Goal: Task Accomplishment & Management: Use online tool/utility

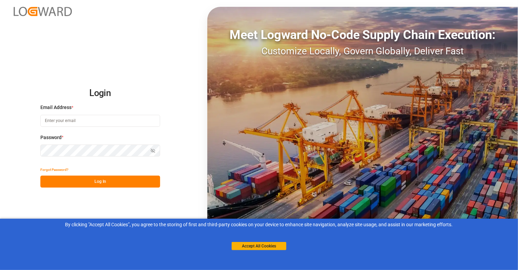
click at [65, 117] on input at bounding box center [100, 121] width 120 height 12
type input "[EMAIL_ADDRESS][DOMAIN_NAME]"
click at [154, 149] on icon "button" at bounding box center [152, 150] width 5 height 5
click at [103, 184] on button "Log In" at bounding box center [100, 182] width 120 height 12
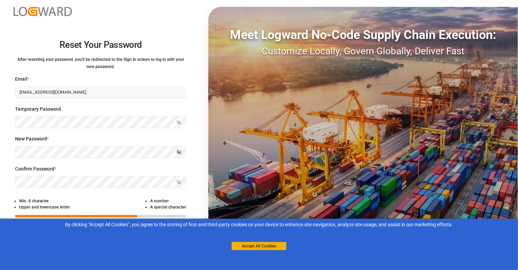
click at [178, 154] on icon "button" at bounding box center [178, 152] width 5 height 5
click at [182, 184] on button "Show password" at bounding box center [179, 182] width 14 height 12
click at [263, 246] on button "Accept All Cookies" at bounding box center [259, 246] width 55 height 8
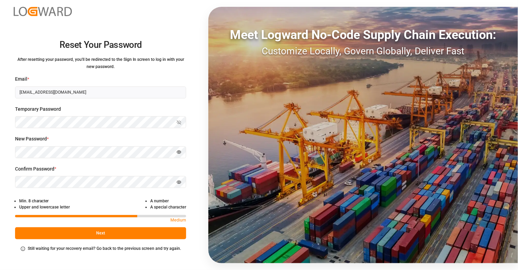
click at [114, 233] on button "Next" at bounding box center [100, 233] width 171 height 12
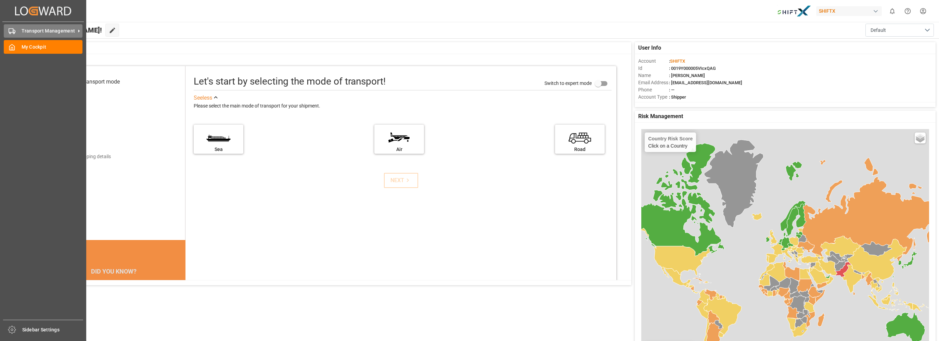
click at [28, 30] on span "Transport Management" at bounding box center [49, 30] width 54 height 7
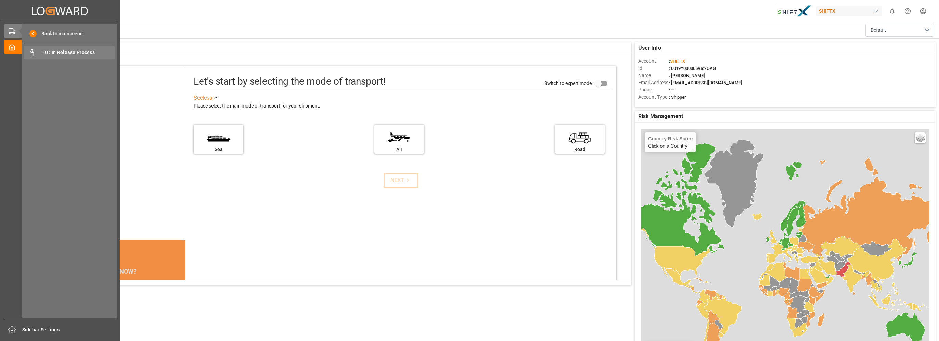
click at [49, 53] on span "TU : In Release Process" at bounding box center [79, 52] width 74 height 7
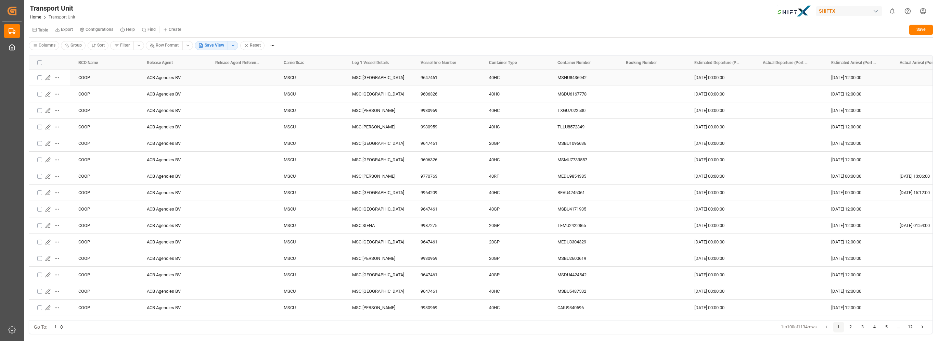
click at [88, 75] on div "COOP" at bounding box center [104, 77] width 68 height 16
click at [157, 76] on div "ACB Agencies BV" at bounding box center [173, 77] width 68 height 16
click at [207, 82] on div "ACB Agencies BV" at bounding box center [173, 77] width 68 height 16
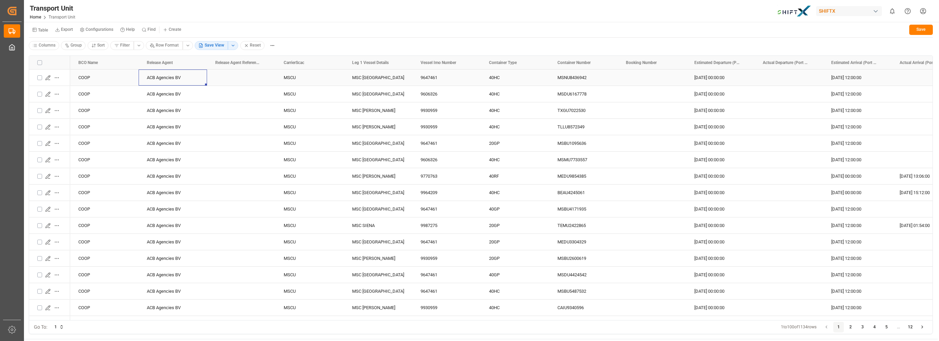
click at [233, 76] on div "Press SPACE to select this row." at bounding box center [241, 77] width 68 height 16
click at [238, 76] on div "Press SPACE to select this row." at bounding box center [241, 77] width 68 height 16
click at [292, 78] on div "MSCU" at bounding box center [309, 77] width 68 height 16
click at [355, 77] on div "MSC [GEOGRAPHIC_DATA]" at bounding box center [378, 77] width 68 height 16
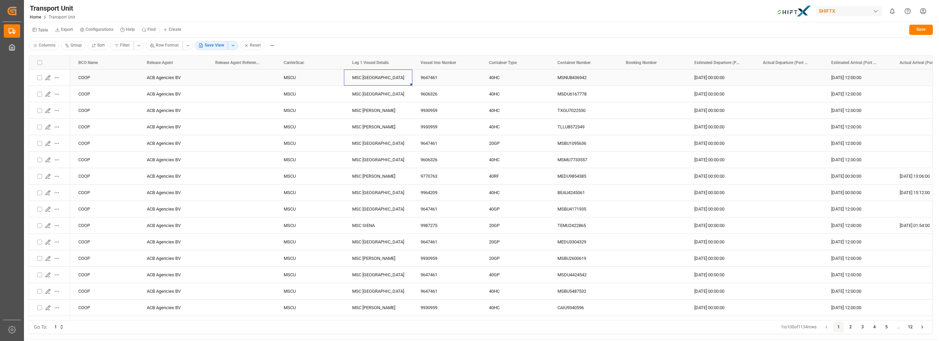
click at [290, 79] on div "MSCU" at bounding box center [309, 77] width 68 height 16
click at [853, 13] on div "SHIFTX" at bounding box center [849, 11] width 66 height 10
click at [874, 9] on html "Created by potrace 1.15, written by [PERSON_NAME] [DATE]-[DATE] Created by potr…" at bounding box center [469, 170] width 939 height 341
click at [875, 10] on div "button" at bounding box center [875, 11] width 7 height 7
click at [740, 15] on html "Created by potrace 1.15, written by [PERSON_NAME] [DATE]-[DATE] Created by potr…" at bounding box center [469, 170] width 939 height 341
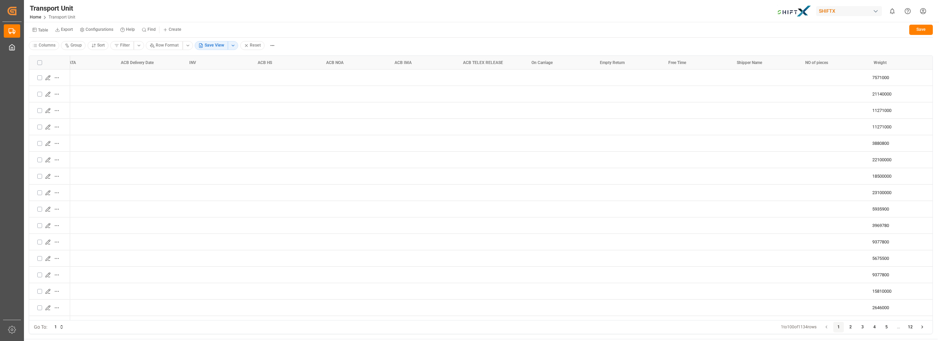
scroll to position [0, 973]
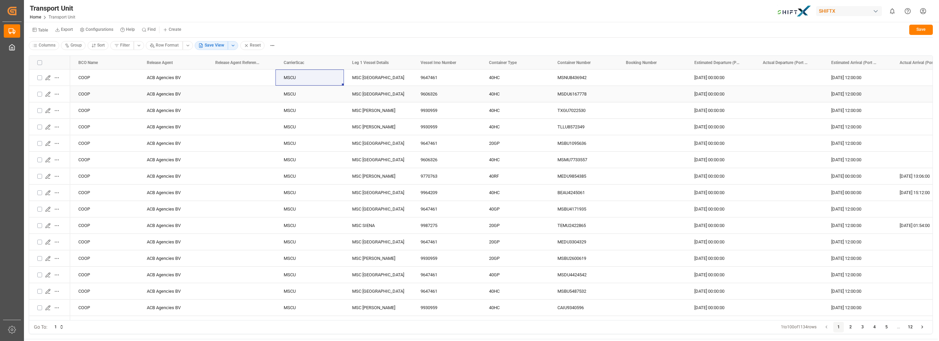
click at [48, 91] on icon "Press SPACE to select this row." at bounding box center [47, 93] width 5 height 5
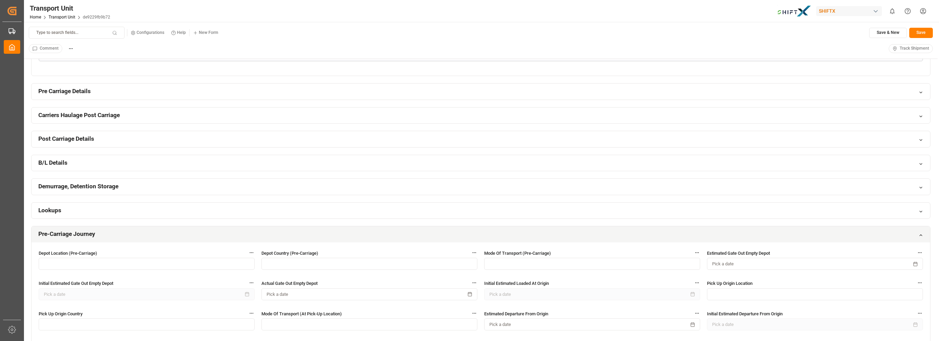
click at [51, 183] on h2 "Demurrage, Detention Storage" at bounding box center [78, 186] width 80 height 9
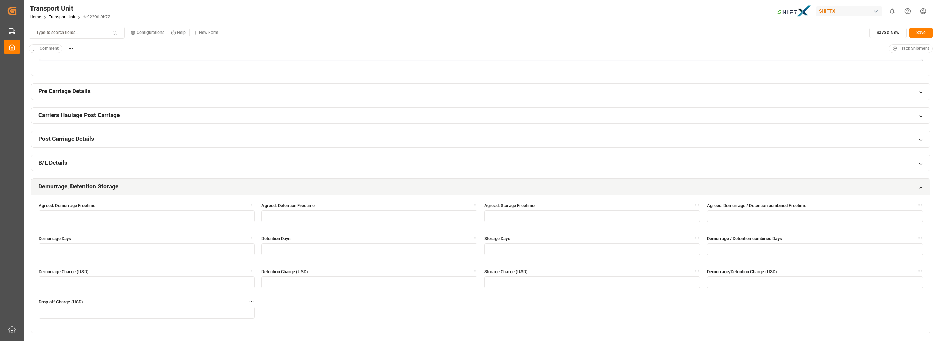
click at [53, 162] on h2 "B/L Details" at bounding box center [52, 162] width 29 height 9
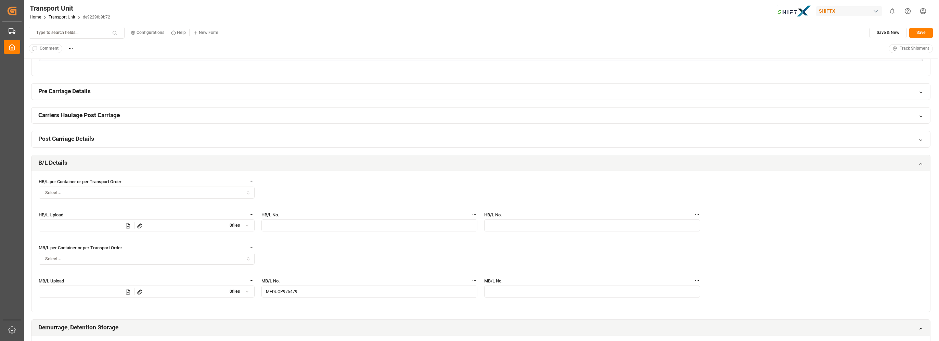
click at [74, 111] on h2 "Carriers Haulage Post Carriage" at bounding box center [78, 115] width 81 height 9
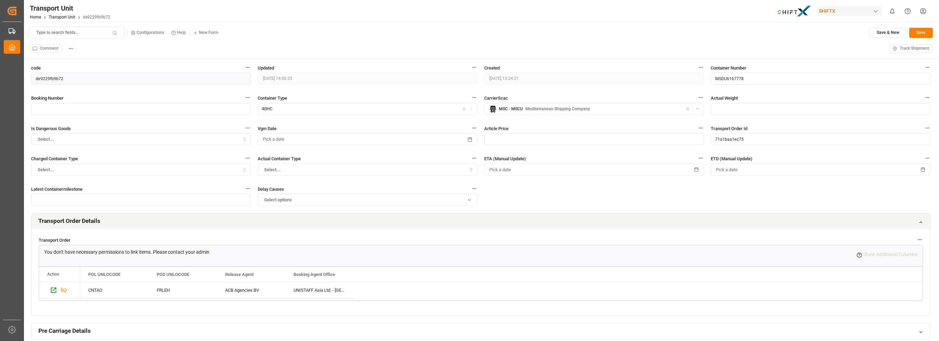
click at [150, 34] on small "Configurations" at bounding box center [150, 32] width 28 height 4
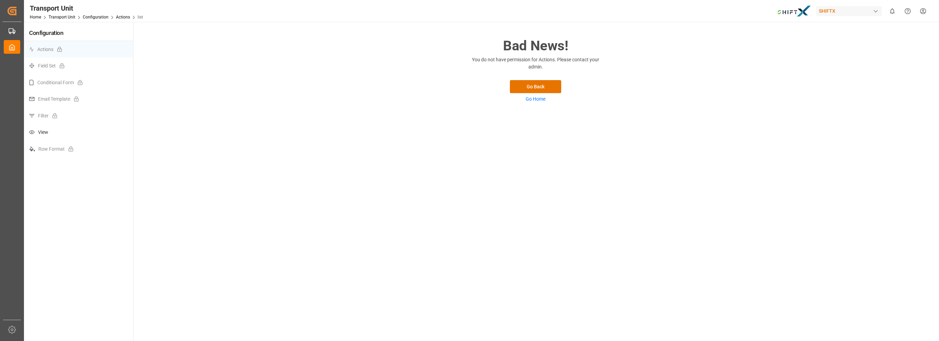
click at [49, 67] on p "Field Set" at bounding box center [78, 65] width 109 height 17
click at [51, 86] on p "Conditional Form" at bounding box center [78, 82] width 109 height 17
click at [50, 99] on p "Email Template" at bounding box center [78, 99] width 109 height 17
drag, startPoint x: 50, startPoint y: 117, endPoint x: 48, endPoint y: 132, distance: 15.2
click at [50, 118] on p "Filter" at bounding box center [78, 115] width 109 height 17
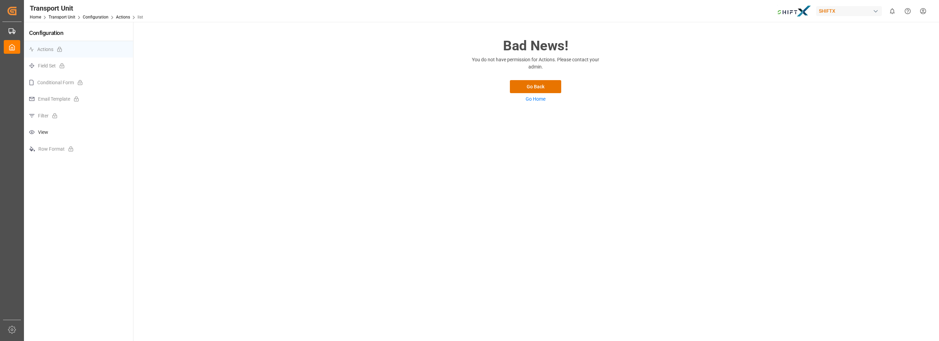
drag, startPoint x: 48, startPoint y: 134, endPoint x: 48, endPoint y: 142, distance: 7.9
click at [48, 135] on p "View" at bounding box center [78, 132] width 109 height 17
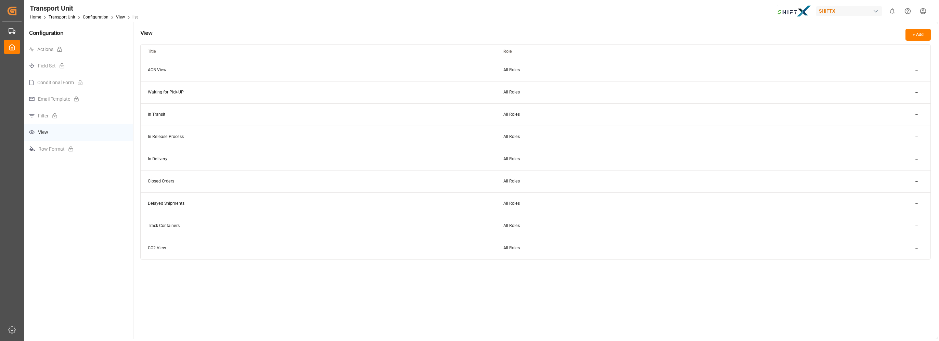
click at [919, 71] on html "Created by potrace 1.15, written by [PERSON_NAME] [DATE]-[DATE] Created by potr…" at bounding box center [469, 170] width 939 height 341
click at [848, 73] on html "Created by potrace 1.15, written by [PERSON_NAME] [DATE]-[DATE] Created by potr…" at bounding box center [469, 170] width 939 height 341
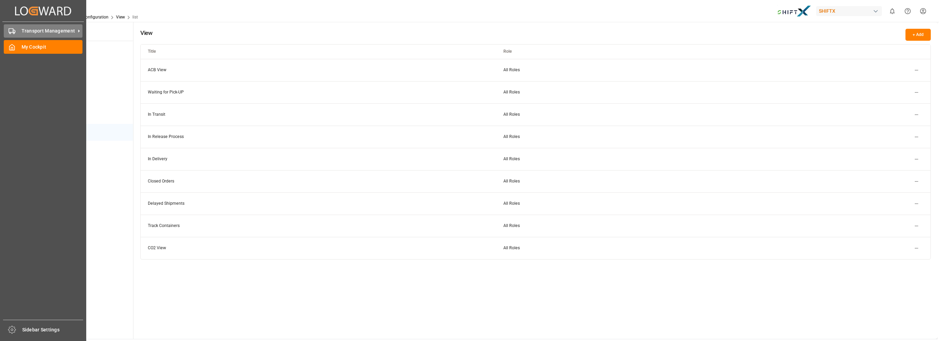
click at [8, 30] on div at bounding box center [10, 30] width 12 height 7
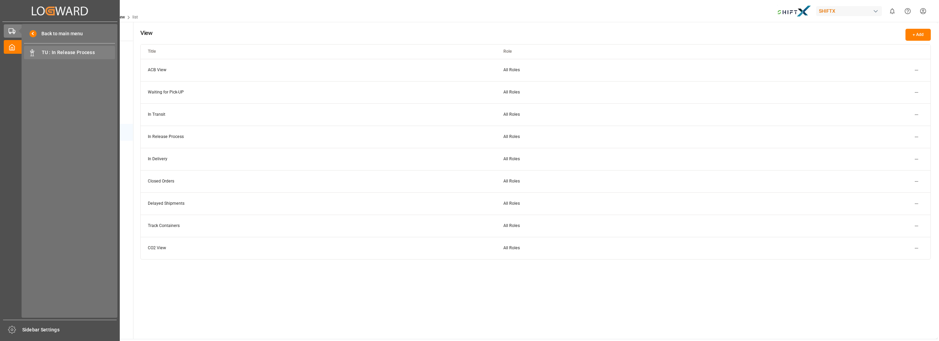
click at [69, 53] on span "TU : In Release Process" at bounding box center [79, 52] width 74 height 7
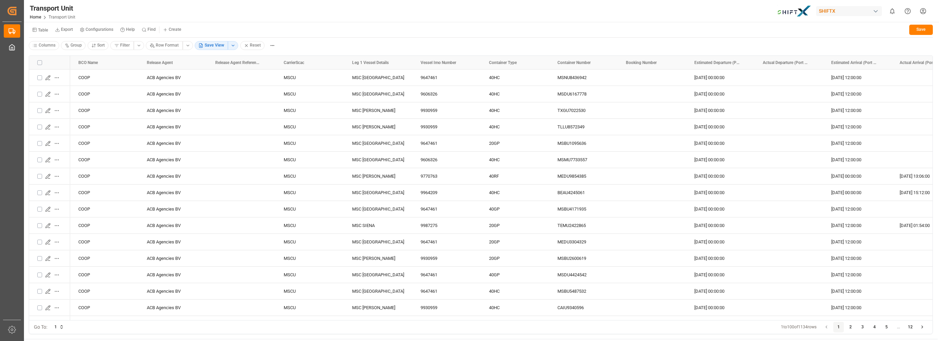
click at [186, 43] on html "Created by potrace 1.15, written by [PERSON_NAME] [DATE]-[DATE] Created by potr…" at bounding box center [469, 170] width 939 height 341
click at [209, 8] on html "Created by potrace 1.15, written by [PERSON_NAME] [DATE]-[DATE] Created by potr…" at bounding box center [469, 170] width 939 height 341
click at [174, 27] on html "Created by potrace 1.15, written by [PERSON_NAME] [DATE]-[DATE] Created by potr…" at bounding box center [469, 170] width 939 height 341
click at [175, 42] on span "New Form" at bounding box center [180, 43] width 19 height 6
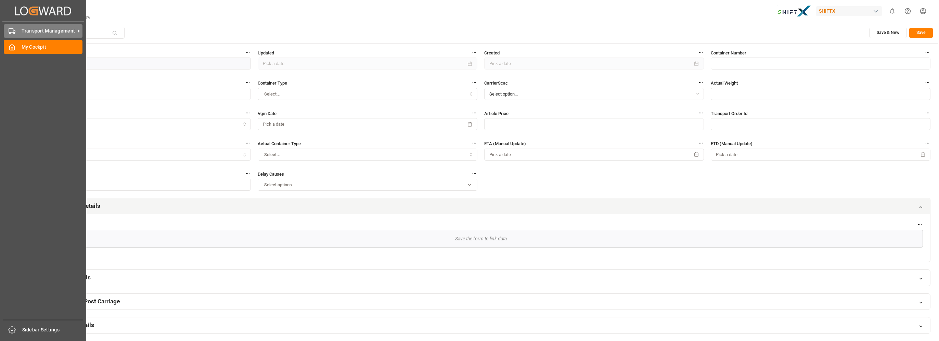
click at [27, 28] on span "Transport Management" at bounding box center [49, 30] width 54 height 7
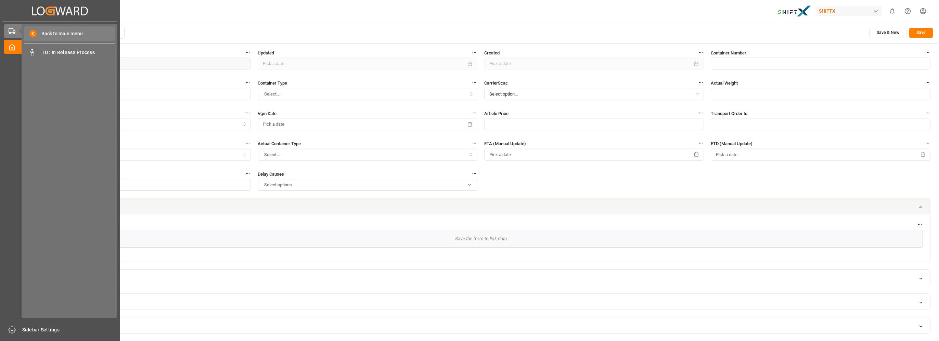
click at [77, 35] on span "Back to main menu" at bounding box center [60, 33] width 46 height 7
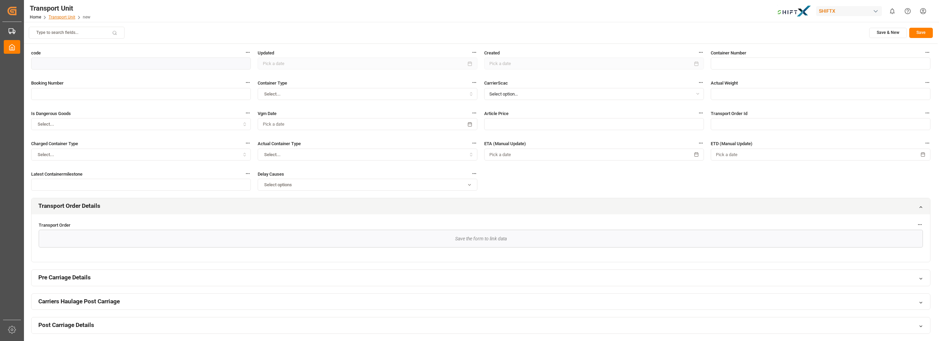
click at [60, 17] on link "Transport Unit" at bounding box center [62, 17] width 27 height 5
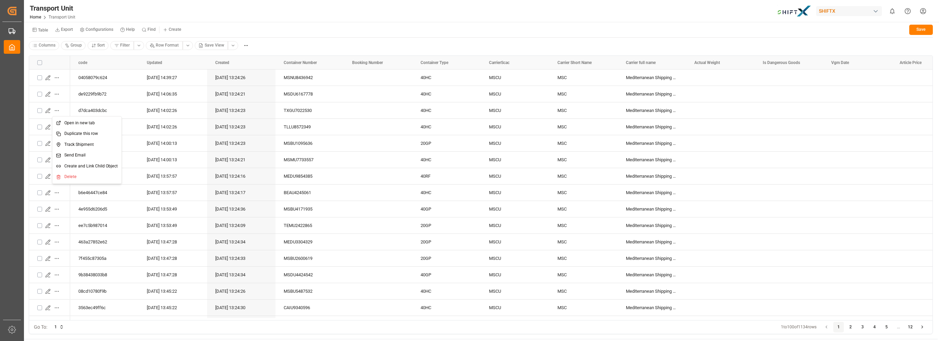
click at [57, 108] on html "Created by potrace 1.15, written by [PERSON_NAME] [DATE]-[DATE] Created by potr…" at bounding box center [469, 170] width 939 height 341
click at [75, 47] on html "Created by potrace 1.15, written by [PERSON_NAME] [DATE]-[DATE] Created by potr…" at bounding box center [469, 170] width 939 height 341
click at [72, 47] on html "Created by potrace 1.15, written by [PERSON_NAME] [DATE]-[DATE] Created by potr…" at bounding box center [469, 170] width 939 height 341
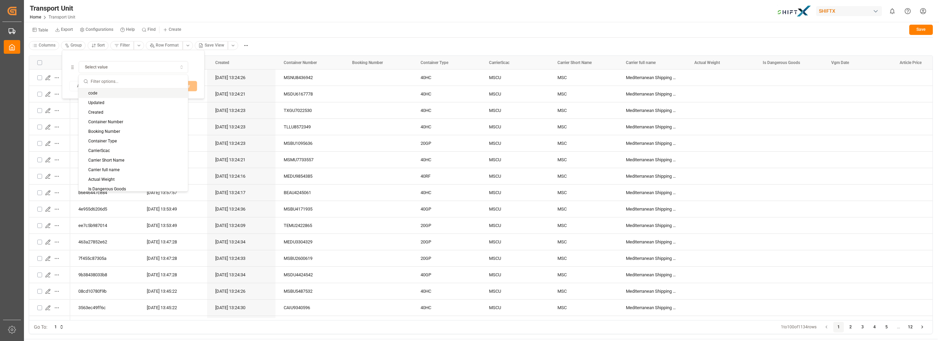
click at [200, 12] on html "Created by potrace 1.15, written by [PERSON_NAME] [DATE]-[DATE] Created by potr…" at bounding box center [469, 170] width 939 height 341
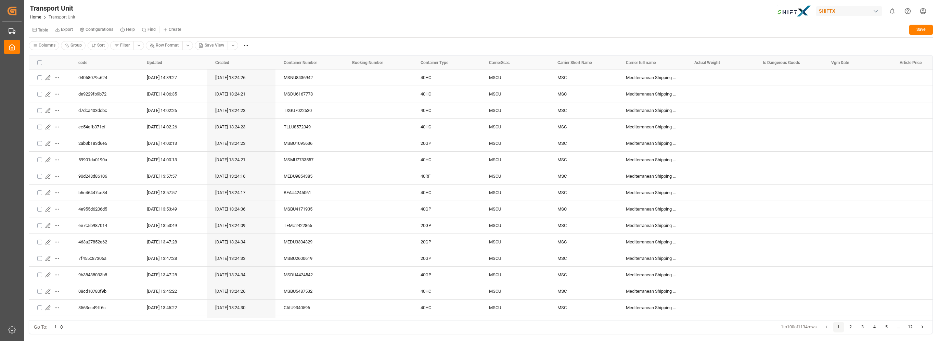
click at [44, 46] on html "Created by potrace 1.15, written by [PERSON_NAME] [DATE]-[DATE] Created by potr…" at bounding box center [469, 170] width 939 height 341
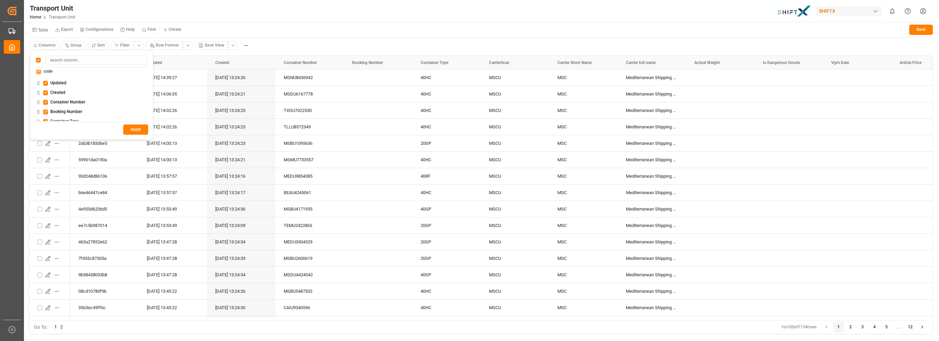
drag, startPoint x: 144, startPoint y: 79, endPoint x: 138, endPoint y: 69, distance: 11.6
click at [138, 69] on div "code Updated Created Container Number Booking Number Container Type CarrierScac…" at bounding box center [91, 88] width 113 height 67
click at [206, 11] on html "Created by potrace 1.15, written by [PERSON_NAME] [DATE]-[DATE] Created by potr…" at bounding box center [469, 170] width 939 height 341
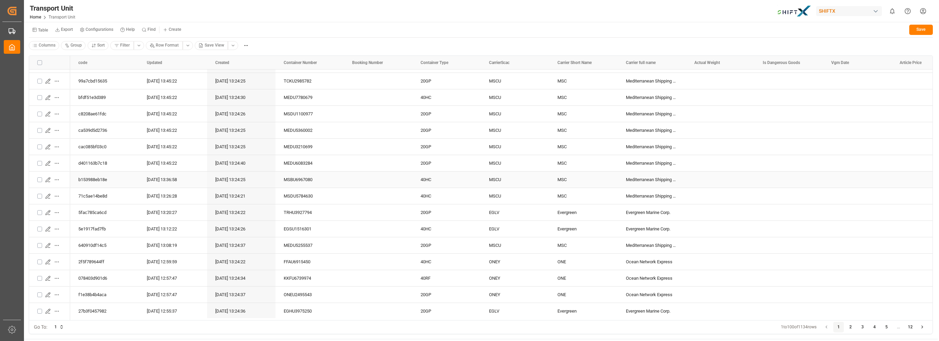
scroll to position [342, 0]
click at [87, 193] on div "71c5ae14be8d" at bounding box center [104, 195] width 68 height 16
click at [211, 188] on div "[DATE] 13:24:21" at bounding box center [241, 195] width 68 height 16
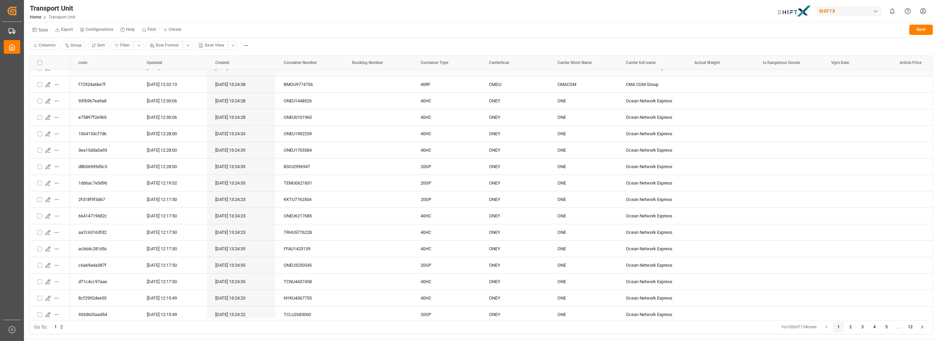
scroll to position [1393, 0]
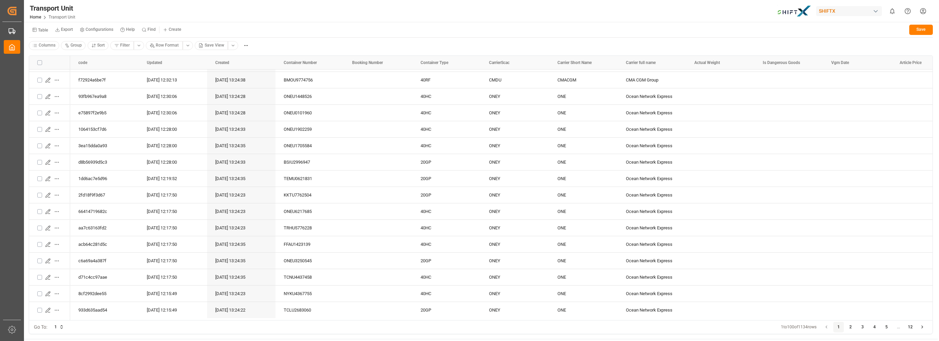
click at [911, 327] on button "12" at bounding box center [910, 327] width 11 height 11
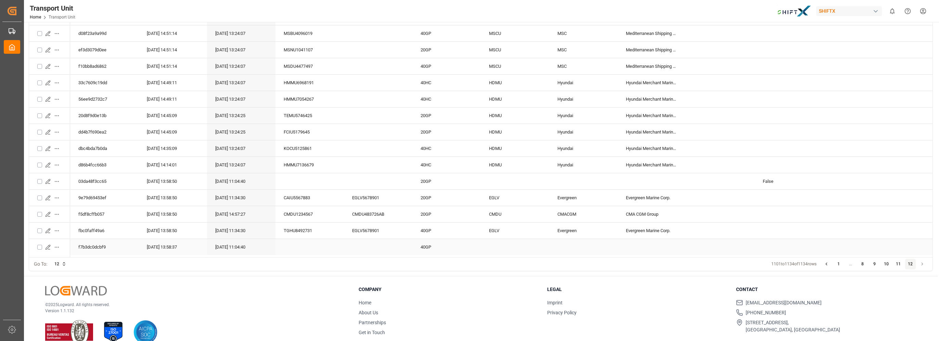
scroll to position [75, 0]
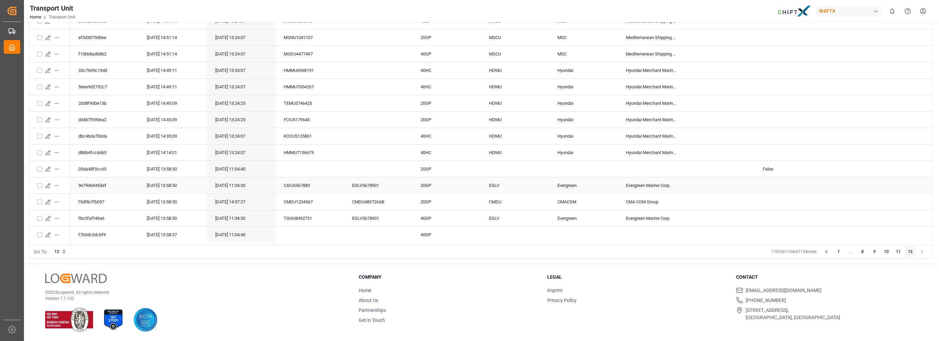
click at [356, 184] on div "EGLV5678901" at bounding box center [378, 185] width 68 height 16
click at [378, 150] on div "Press SPACE to select this row." at bounding box center [378, 152] width 68 height 16
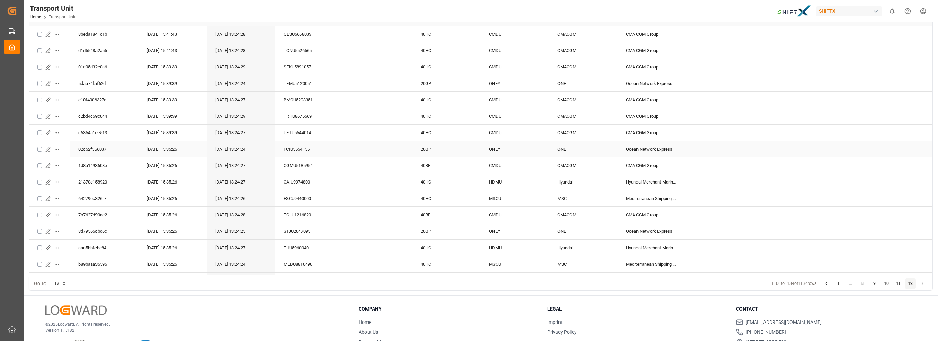
scroll to position [0, 0]
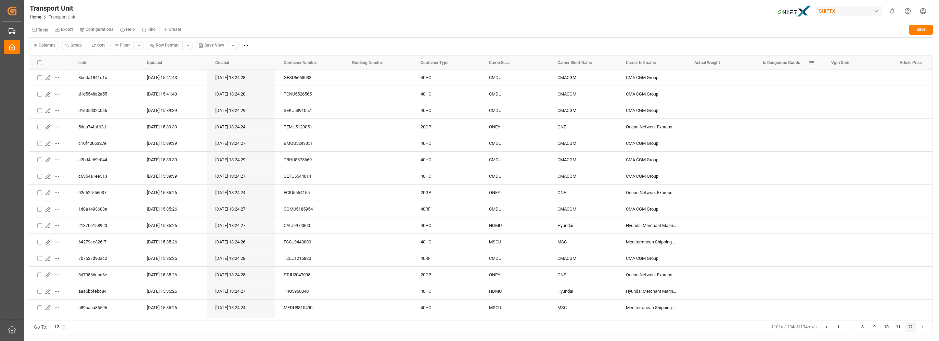
click at [786, 58] on div "Is Dangerous Goods" at bounding box center [785, 63] width 46 height 14
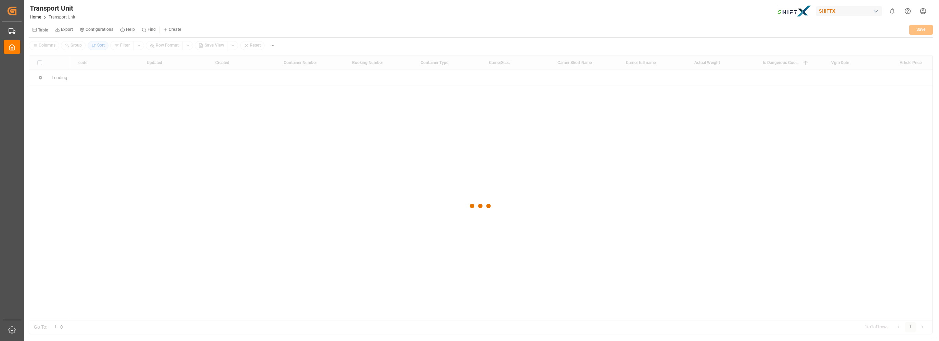
click at [781, 82] on div at bounding box center [480, 206] width 903 height 337
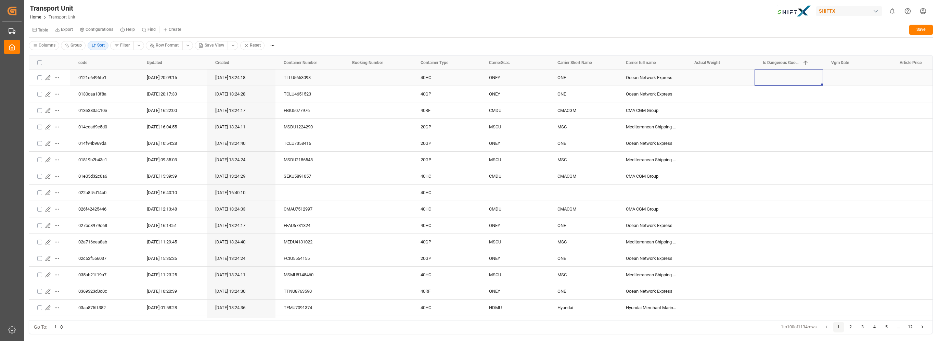
click at [772, 78] on div "Press SPACE to select this row." at bounding box center [788, 77] width 52 height 15
click at [774, 77] on div "Press SPACE to select this row." at bounding box center [788, 77] width 52 height 15
click at [808, 80] on div "Select..." at bounding box center [788, 81] width 54 height 6
click at [811, 81] on icon "Press SPACE to select this row." at bounding box center [811, 81] width 5 height 6
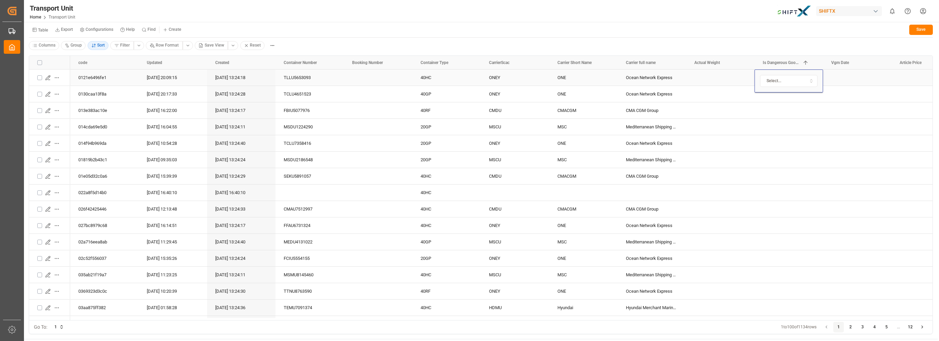
click at [810, 82] on icon "Press SPACE to select this row." at bounding box center [811, 81] width 5 height 6
click at [782, 108] on div "True" at bounding box center [803, 107] width 86 height 10
click at [802, 107] on div "Press SPACE to select this row." at bounding box center [788, 110] width 52 height 15
click at [802, 78] on div "True" at bounding box center [788, 78] width 52 height 16
click at [845, 78] on div "Press SPACE to select this row." at bounding box center [857, 77] width 68 height 16
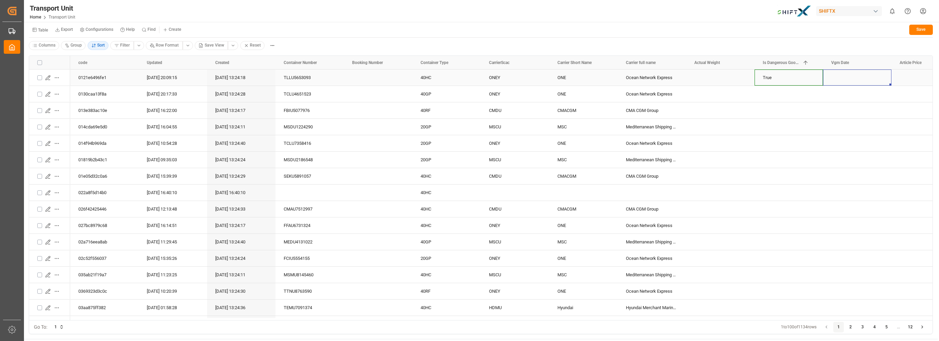
click at [865, 78] on div "Press SPACE to select this row." at bounding box center [857, 77] width 68 height 16
click at [879, 149] on button "16" at bounding box center [881, 151] width 11 height 11
click at [793, 145] on div "Press SPACE to select this row." at bounding box center [788, 142] width 52 height 15
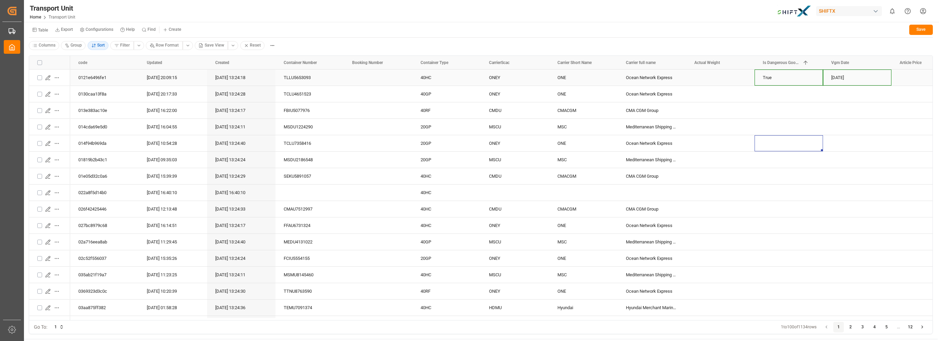
click at [383, 80] on div "Press SPACE to select this row." at bounding box center [378, 77] width 68 height 16
drag, startPoint x: 93, startPoint y: 320, endPoint x: 179, endPoint y: 319, distance: 86.5
click at [179, 319] on div "Drag here to set row groups Drag here to set column labels code Updated 1 40HC" at bounding box center [480, 195] width 913 height 288
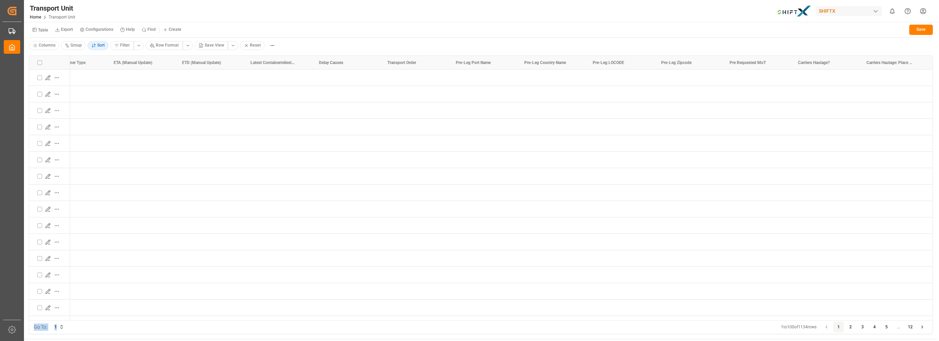
scroll to position [0, 3512]
